Goal: Check status: Check status

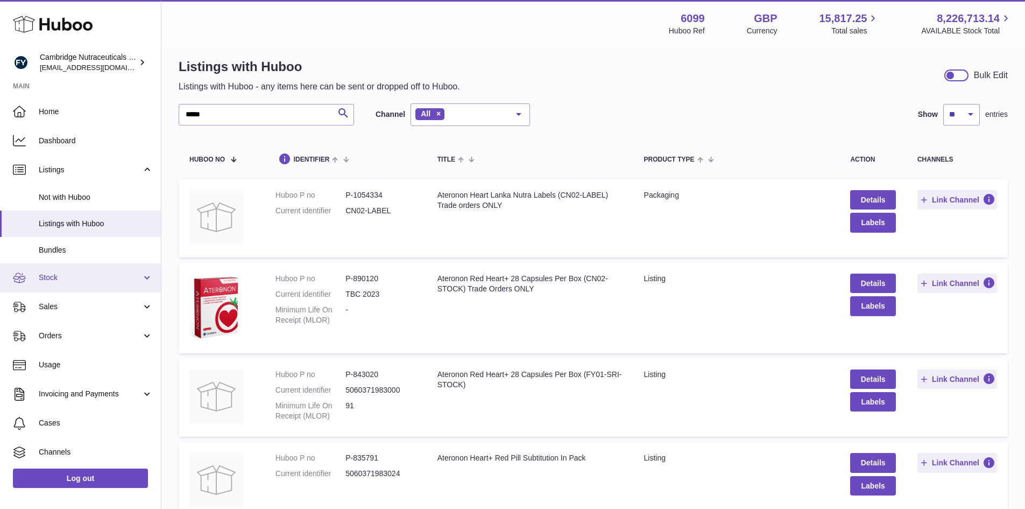
click at [70, 279] on span "Stock" at bounding box center [90, 277] width 103 height 10
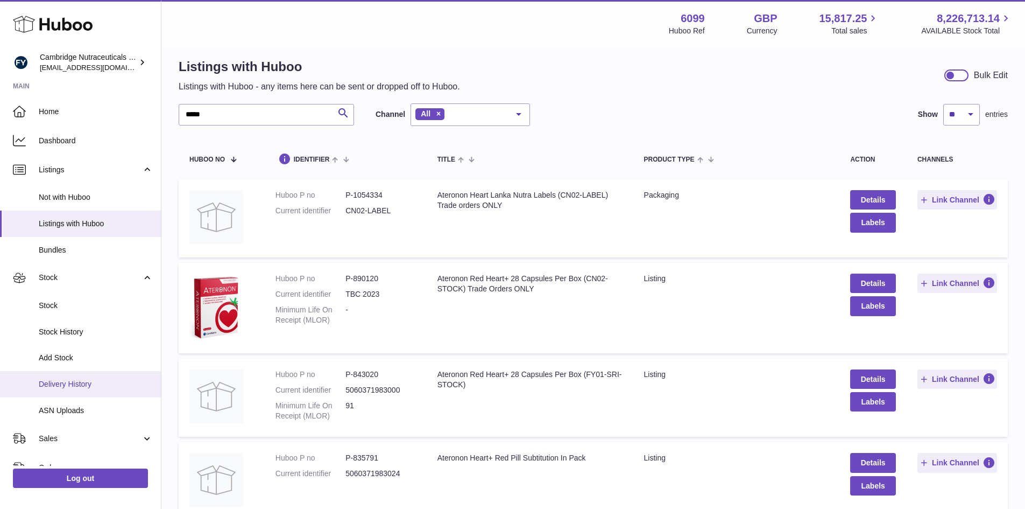
click at [60, 391] on link "Delivery History" at bounding box center [80, 384] width 161 height 26
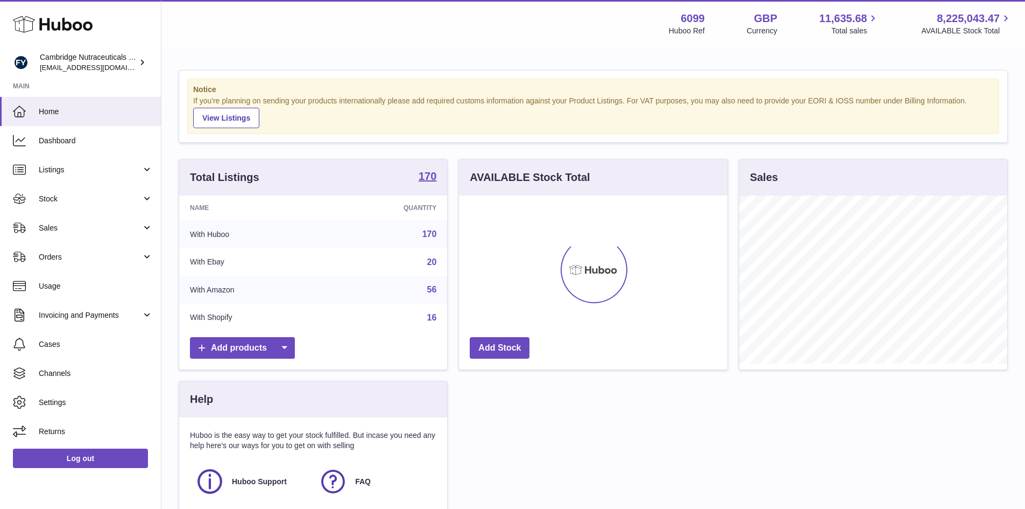
scroll to position [168, 269]
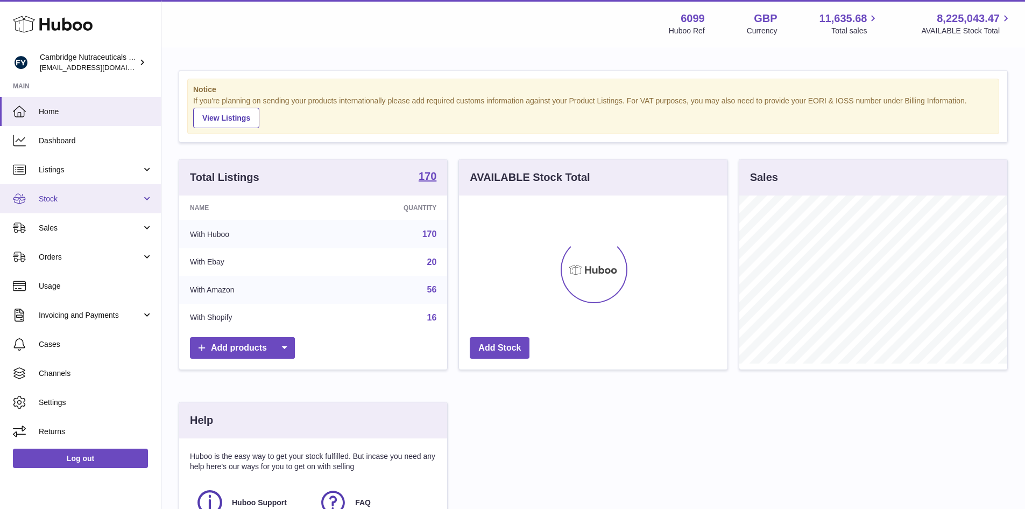
click at [78, 205] on link "Stock" at bounding box center [80, 198] width 161 height 29
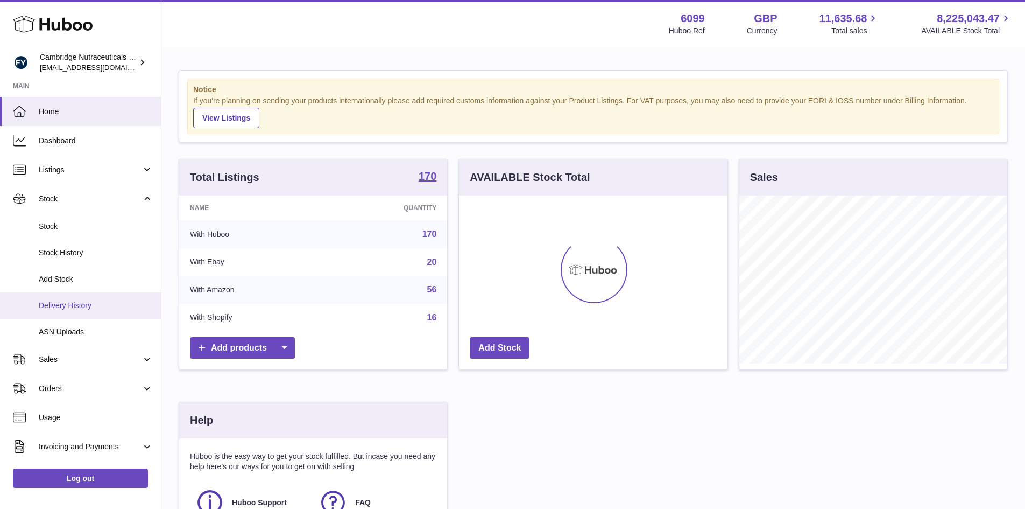
click at [72, 315] on link "Delivery History" at bounding box center [80, 305] width 161 height 26
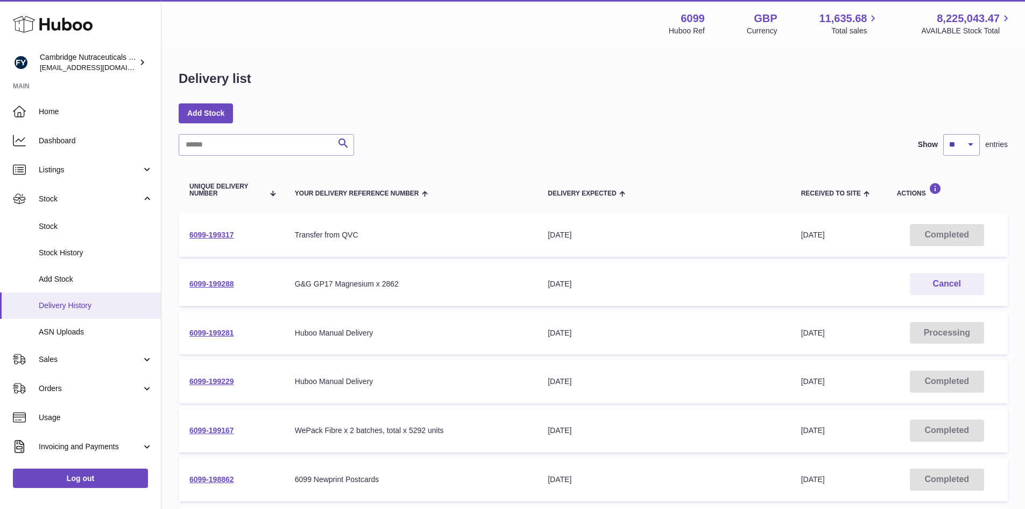
click at [100, 301] on span "Delivery History" at bounding box center [96, 305] width 114 height 10
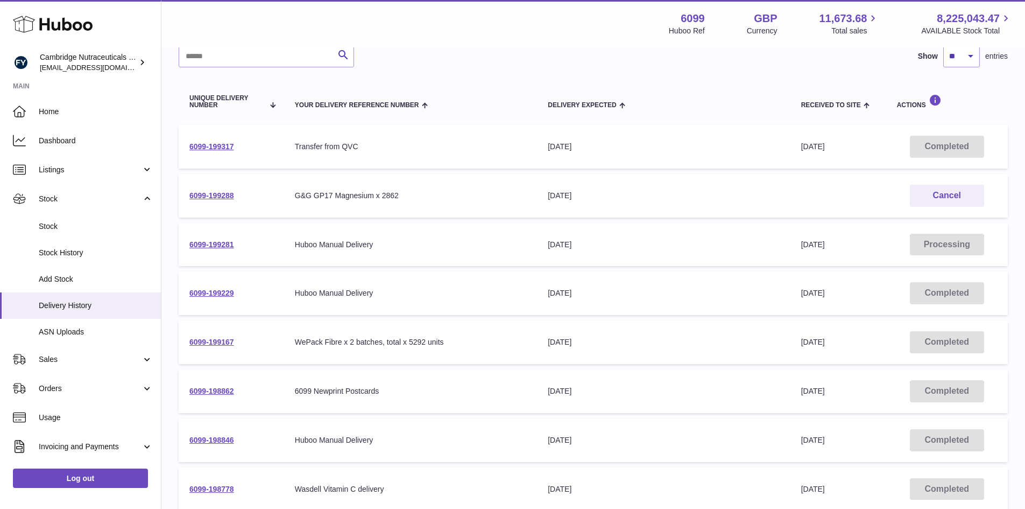
scroll to position [108, 0]
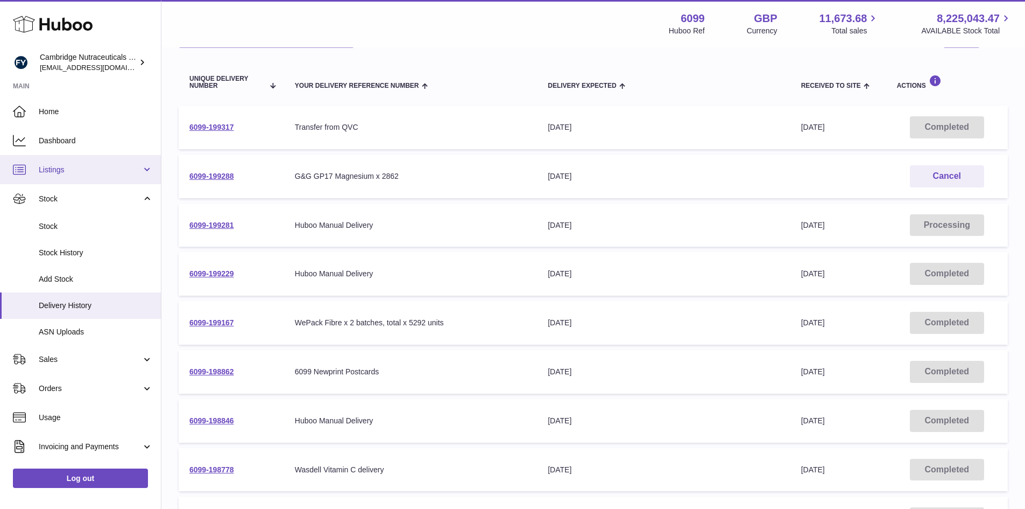
click at [84, 171] on span "Listings" at bounding box center [90, 170] width 103 height 10
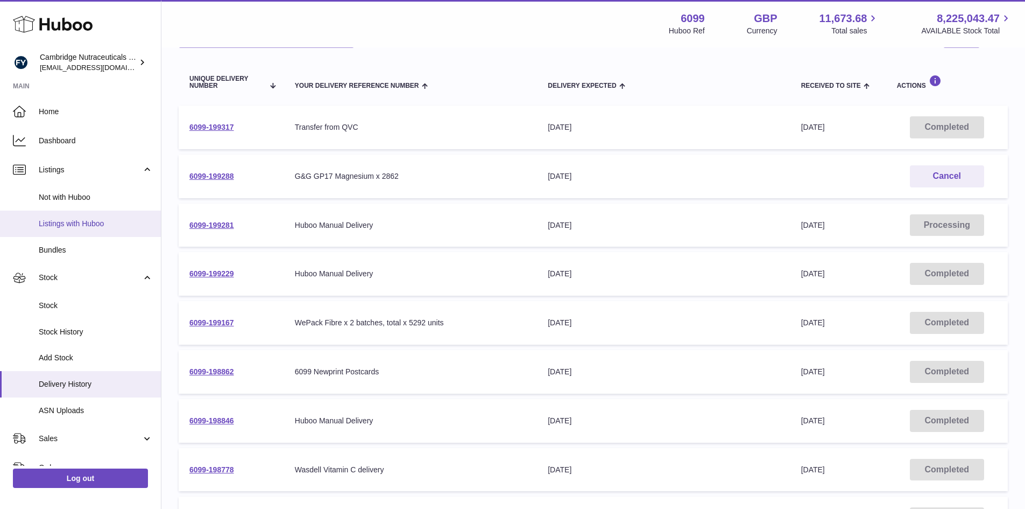
click at [65, 227] on span "Listings with Huboo" at bounding box center [96, 224] width 114 height 10
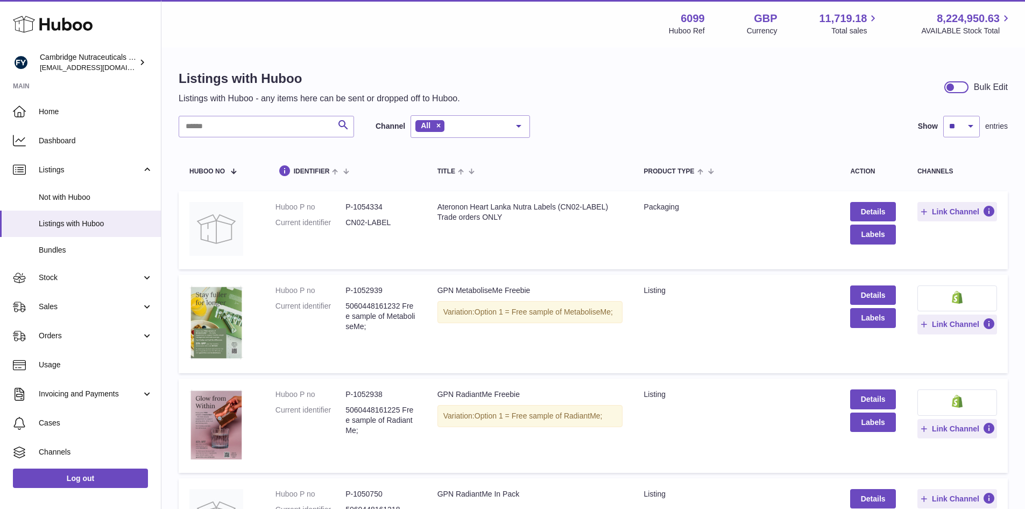
scroll to position [54, 0]
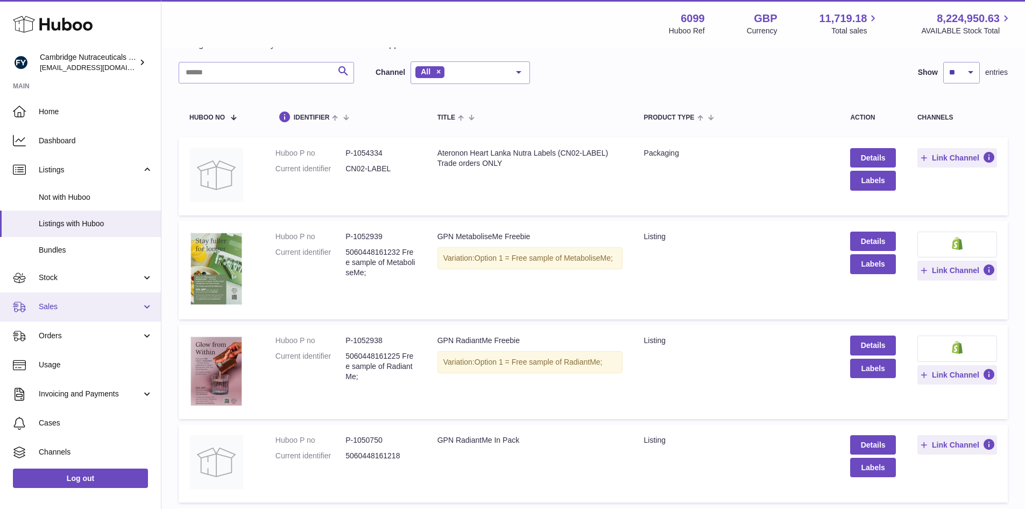
click at [65, 310] on span "Sales" at bounding box center [90, 306] width 103 height 10
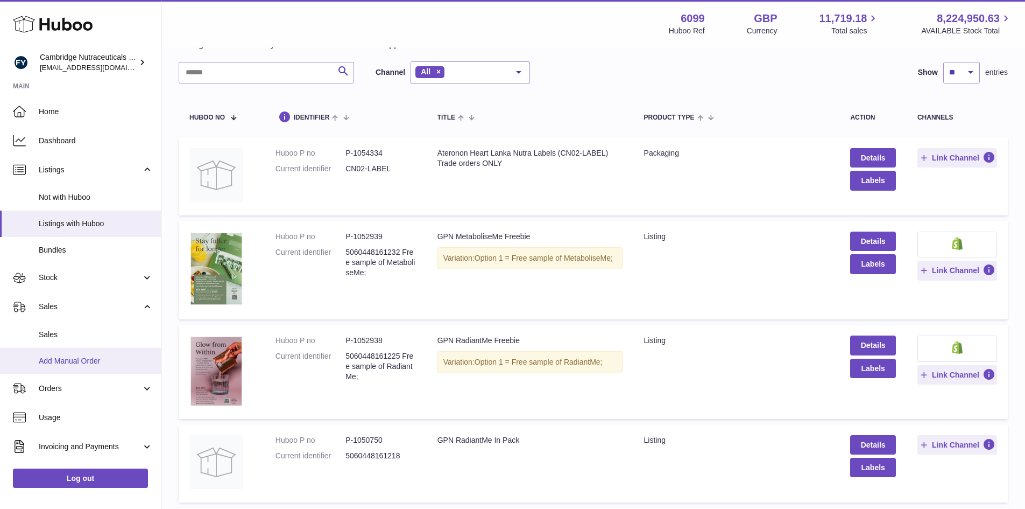
click at [61, 363] on span "Add Manual Order" at bounding box center [96, 361] width 114 height 10
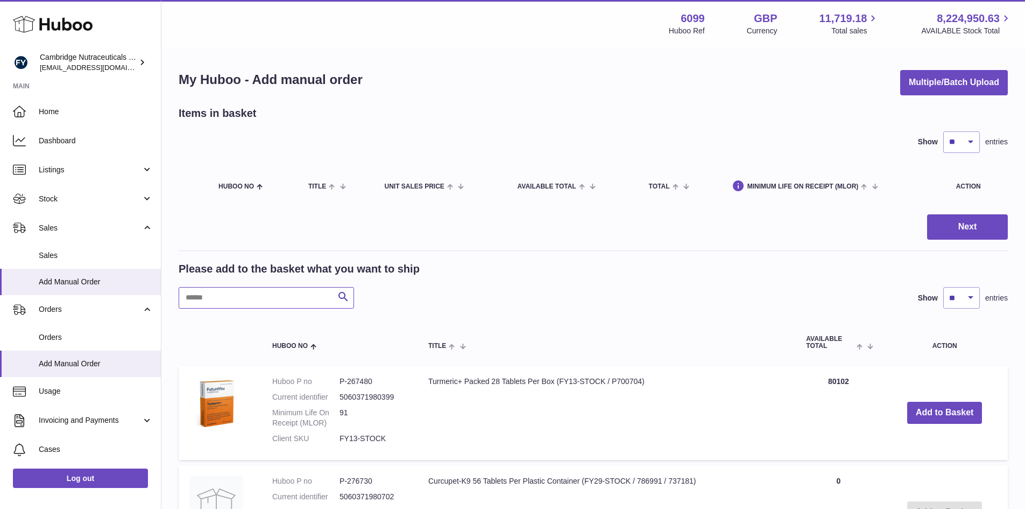
click at [233, 300] on input "text" at bounding box center [266, 298] width 175 height 22
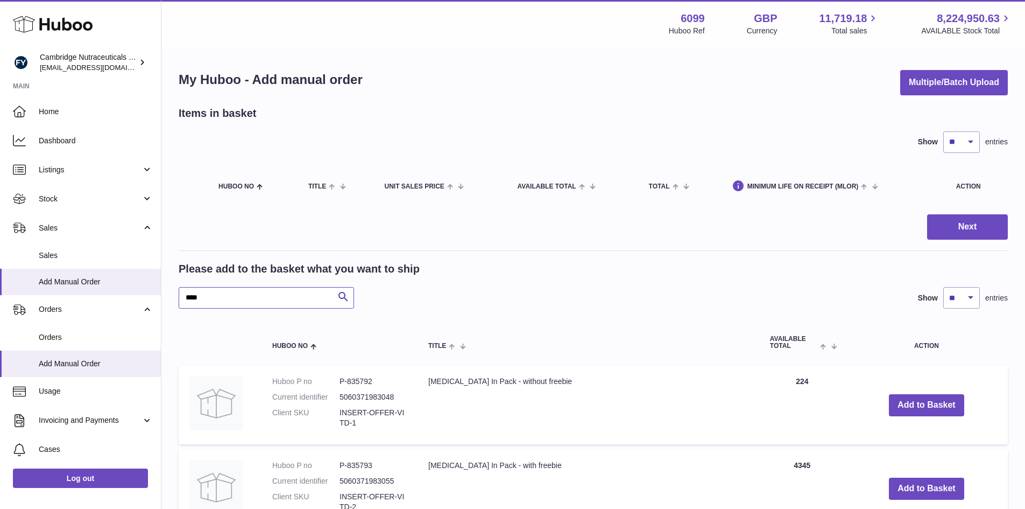
type input "****"
drag, startPoint x: 192, startPoint y: 301, endPoint x: 180, endPoint y: 300, distance: 12.0
click at [180, 300] on input "****" at bounding box center [266, 298] width 175 height 22
